Goal: Transaction & Acquisition: Purchase product/service

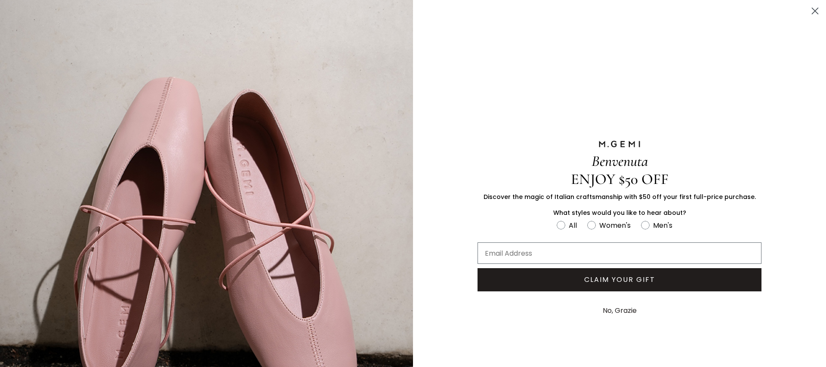
click at [622, 312] on button "No, Grazie" at bounding box center [619, 311] width 43 height 22
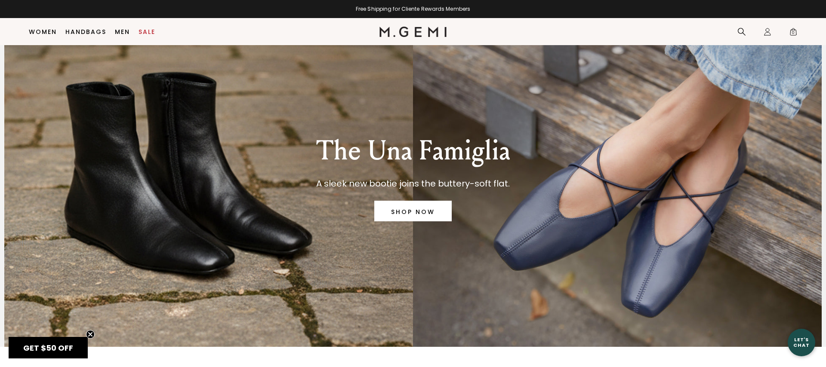
scroll to position [27, 0]
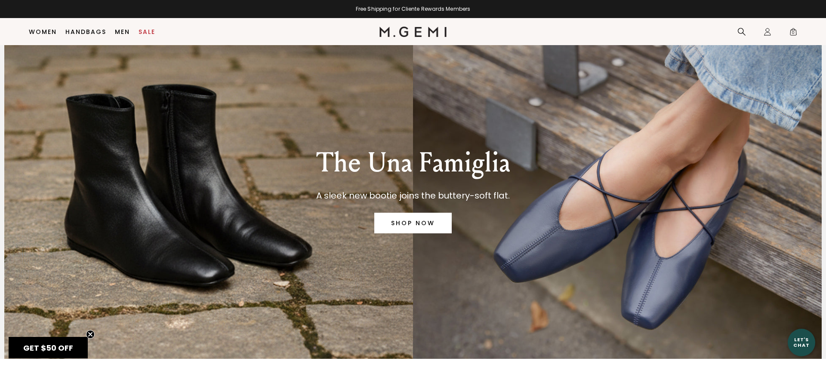
click at [422, 230] on link "SHOP NOW" at bounding box center [412, 223] width 77 height 21
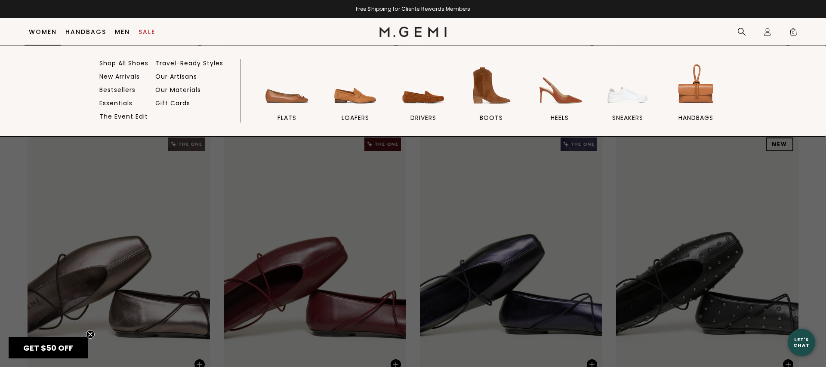
scroll to position [1513, 0]
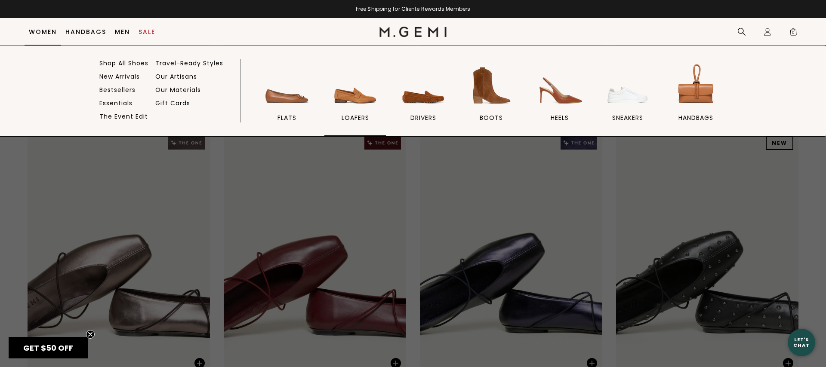
click at [352, 97] on img at bounding box center [355, 85] width 48 height 48
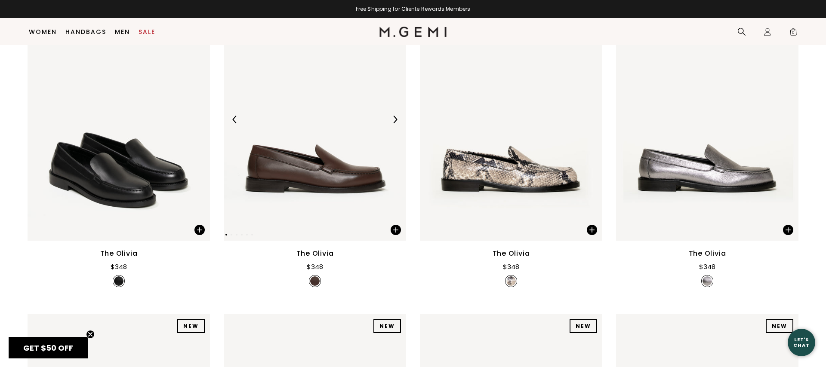
click at [391, 116] on img at bounding box center [395, 120] width 8 height 8
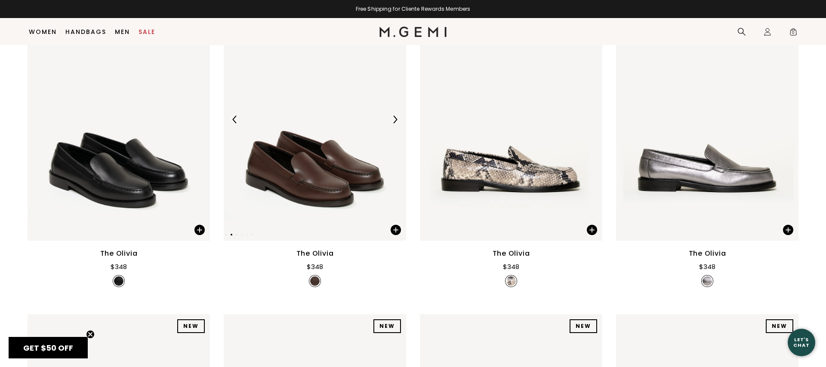
click at [391, 116] on img at bounding box center [395, 120] width 8 height 8
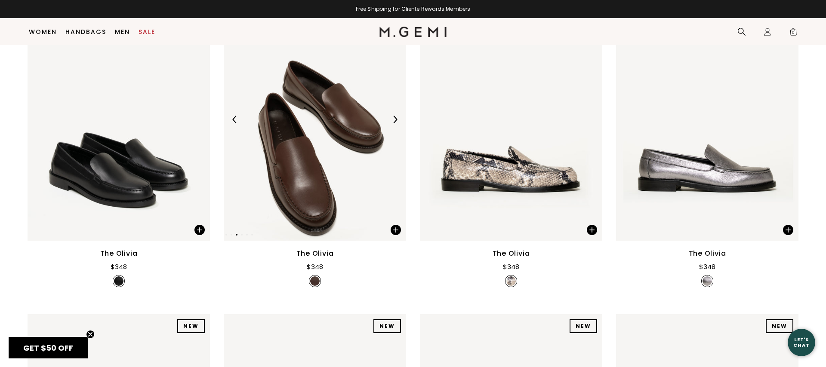
click at [391, 116] on img at bounding box center [395, 120] width 8 height 8
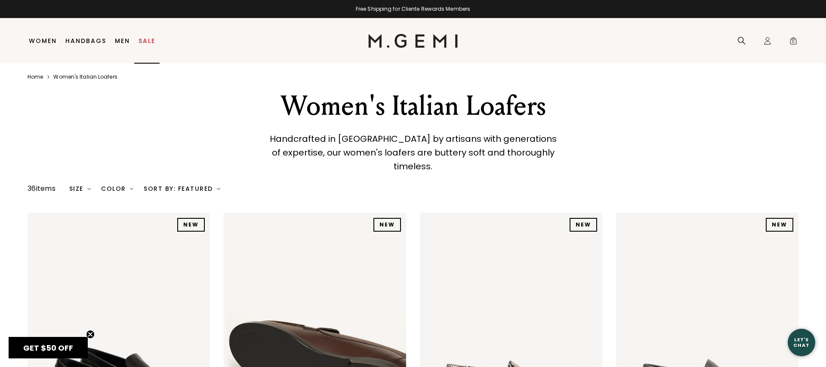
click at [144, 40] on link "Sale" at bounding box center [146, 40] width 17 height 7
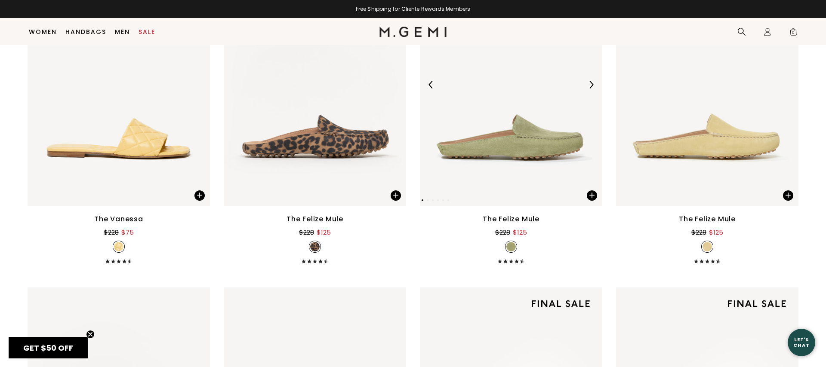
scroll to position [1039, 0]
